Goal: Find specific page/section: Find specific page/section

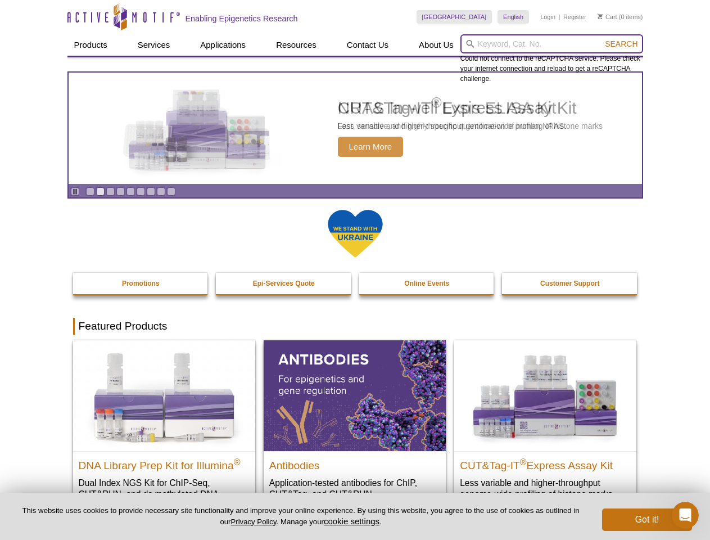
click at [552, 44] on input "search" at bounding box center [552, 43] width 183 height 19
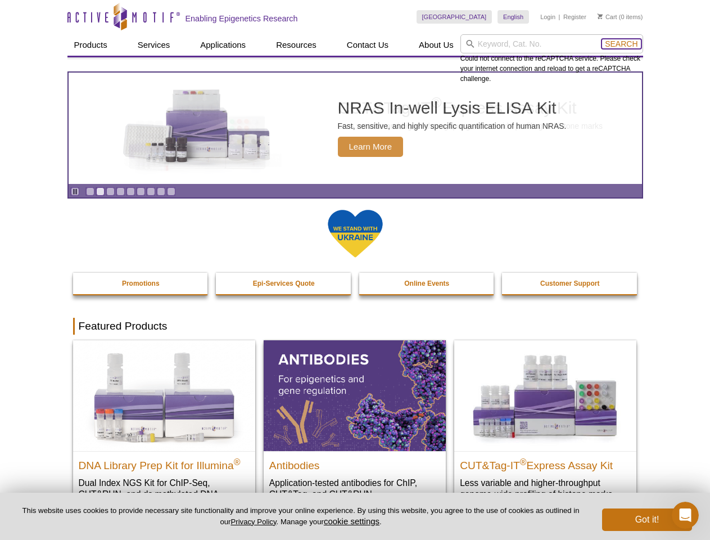
click at [621, 44] on span "Search" at bounding box center [621, 43] width 33 height 9
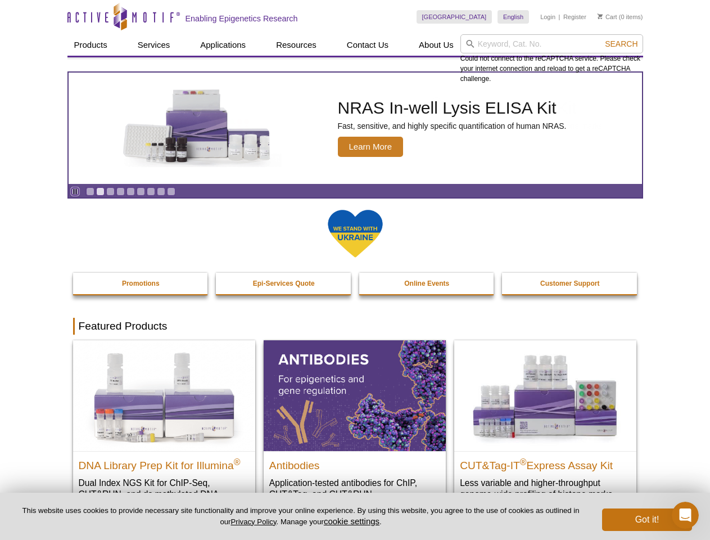
click at [75, 191] on icon "Pause" at bounding box center [74, 191] width 7 height 7
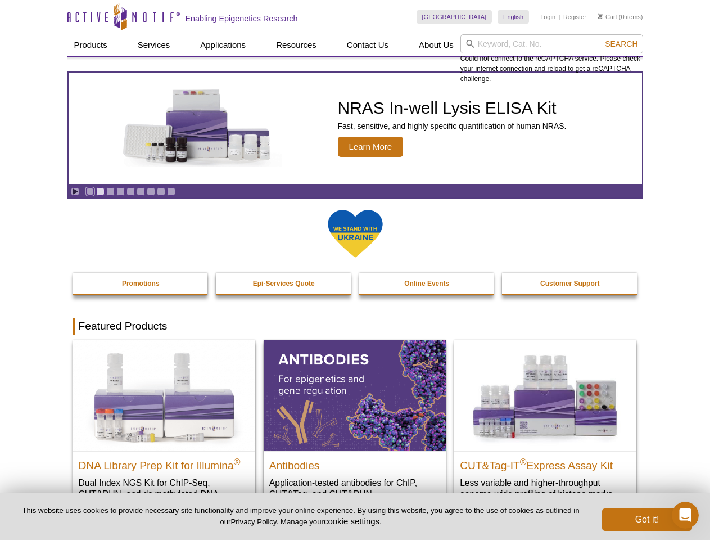
click at [90, 191] on link "Go to slide 1" at bounding box center [90, 191] width 8 height 8
click at [100, 191] on link "Go to slide 2" at bounding box center [100, 191] width 8 height 8
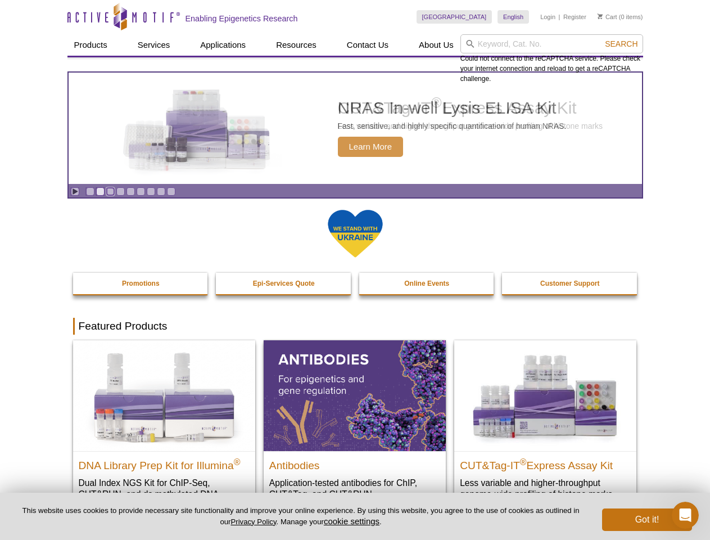
click at [110, 191] on link "Go to slide 3" at bounding box center [110, 191] width 8 height 8
click at [120, 191] on link "Go to slide 4" at bounding box center [120, 191] width 8 height 8
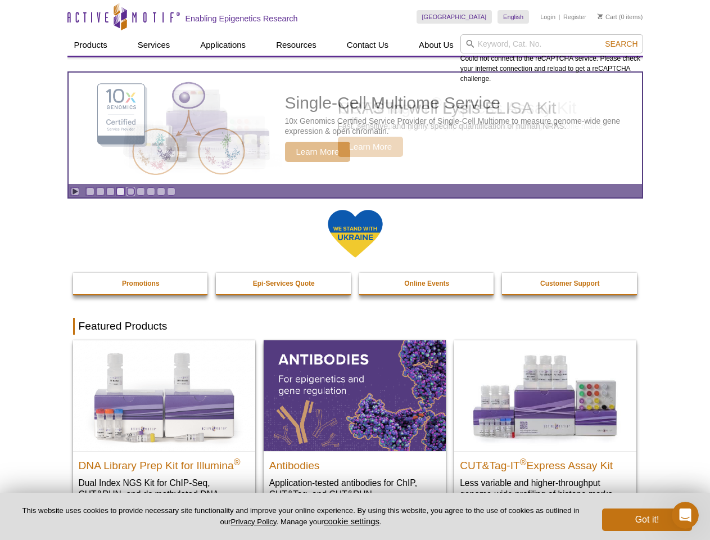
click at [130, 191] on link "Go to slide 5" at bounding box center [131, 191] width 8 height 8
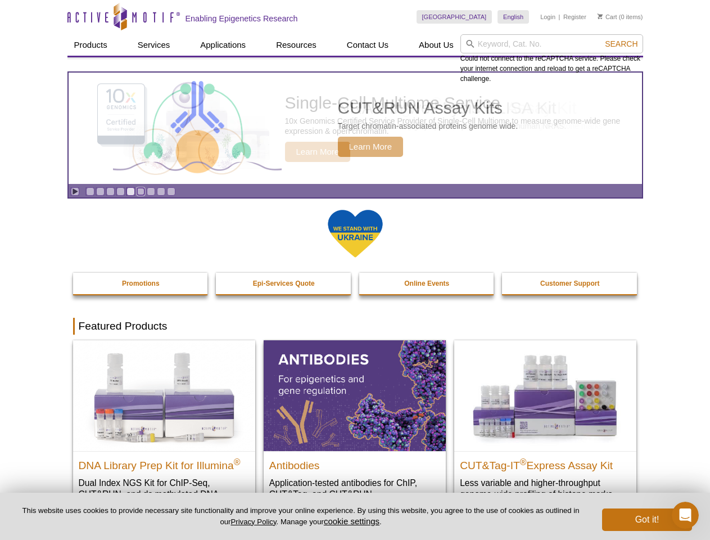
click at [141, 191] on link "Go to slide 6" at bounding box center [141, 191] width 8 height 8
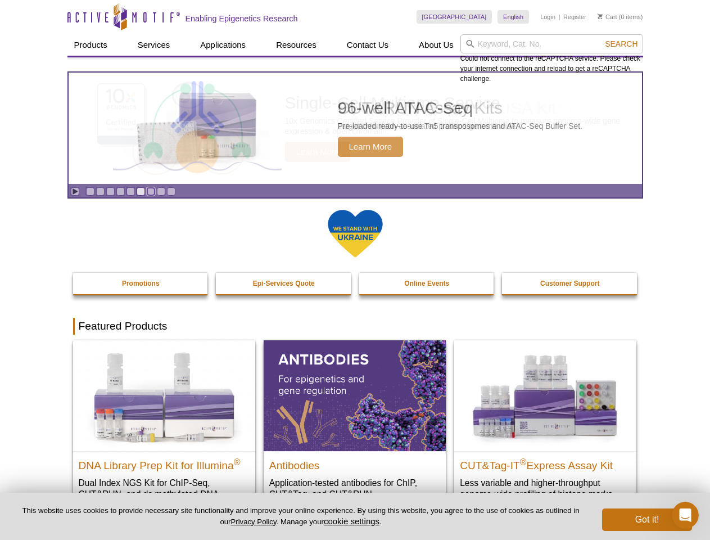
click at [151, 191] on link "Go to slide 7" at bounding box center [151, 191] width 8 height 8
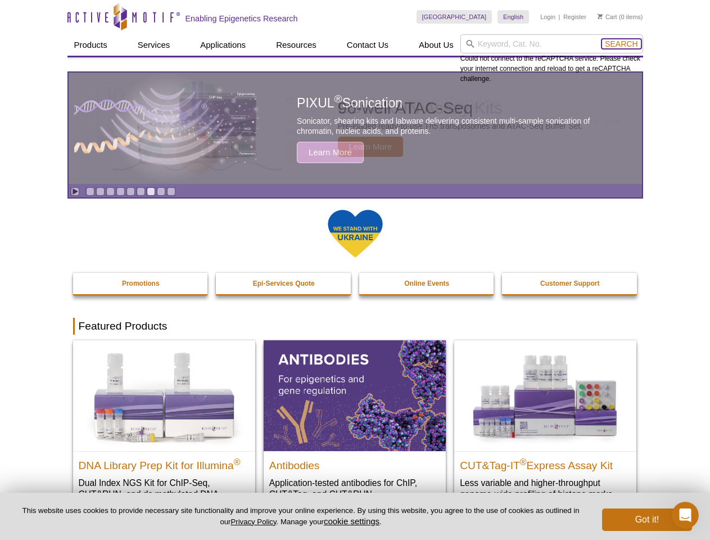
click at [621, 44] on span "Search" at bounding box center [621, 43] width 33 height 9
